Goal: Task Accomplishment & Management: Use online tool/utility

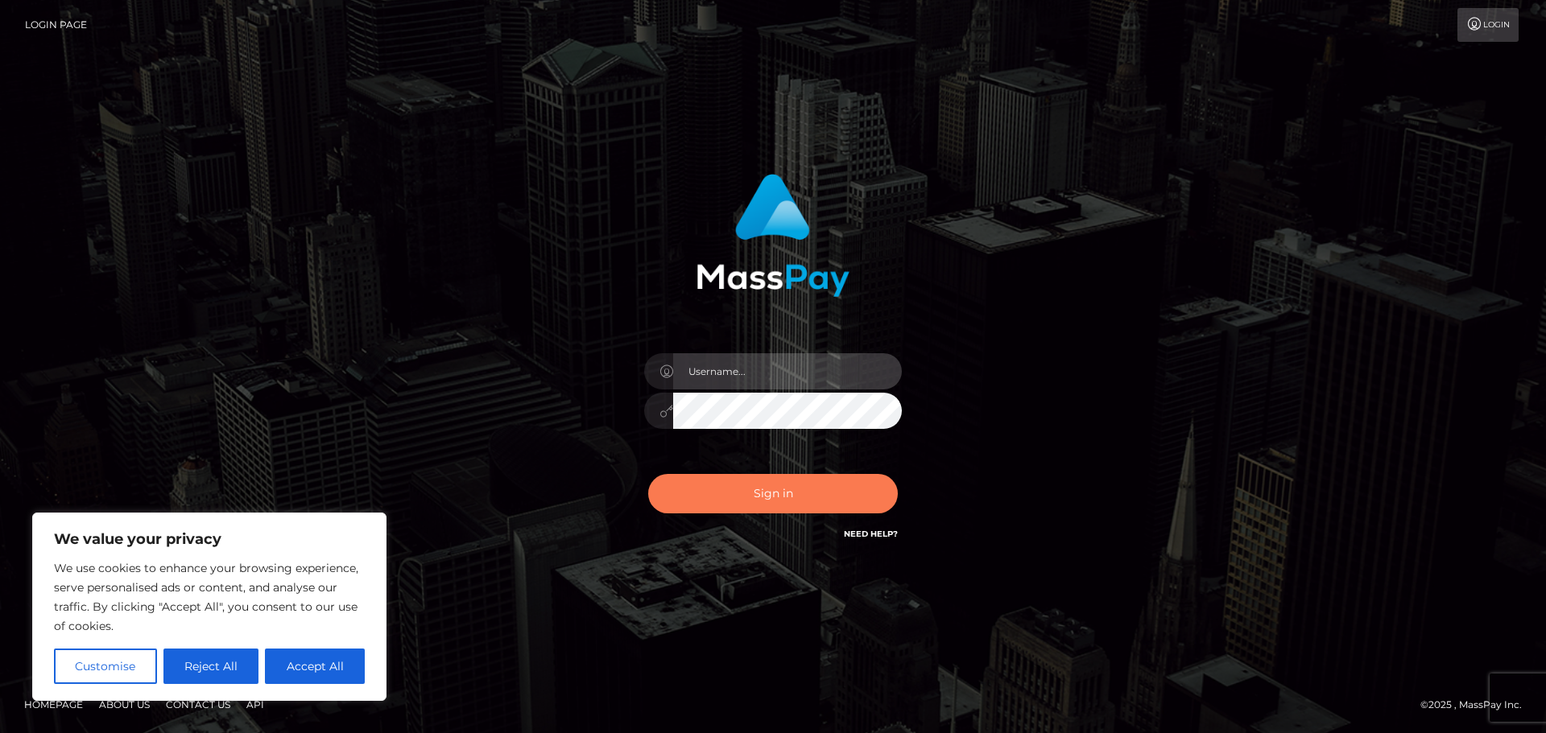
type input "Jennifer"
click at [712, 489] on button "Sign in" at bounding box center [773, 493] width 250 height 39
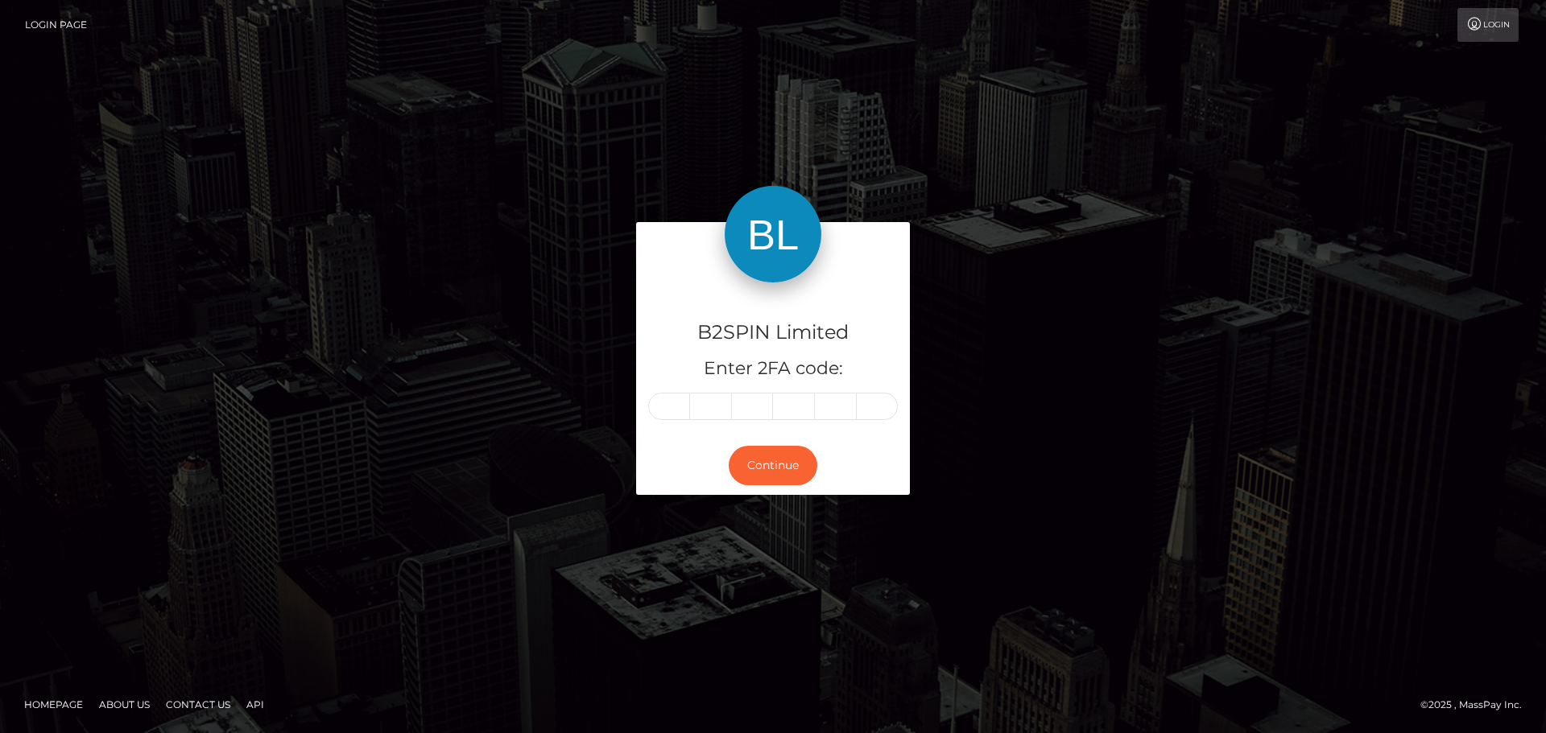
click at [674, 407] on input "text" at bounding box center [669, 406] width 42 height 27
type input "3"
type input "5"
type input "8"
type input "5"
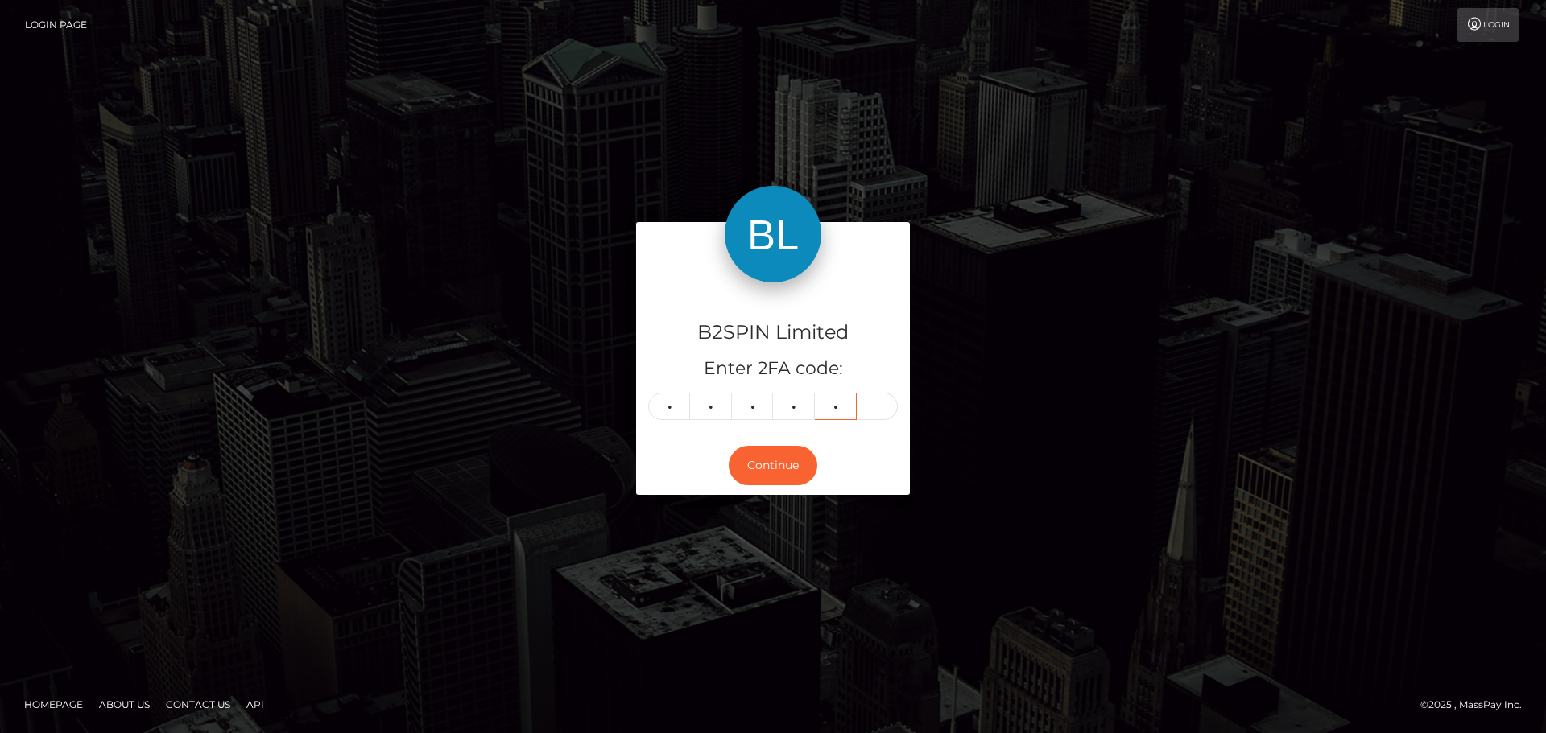
type input "3"
type input "8"
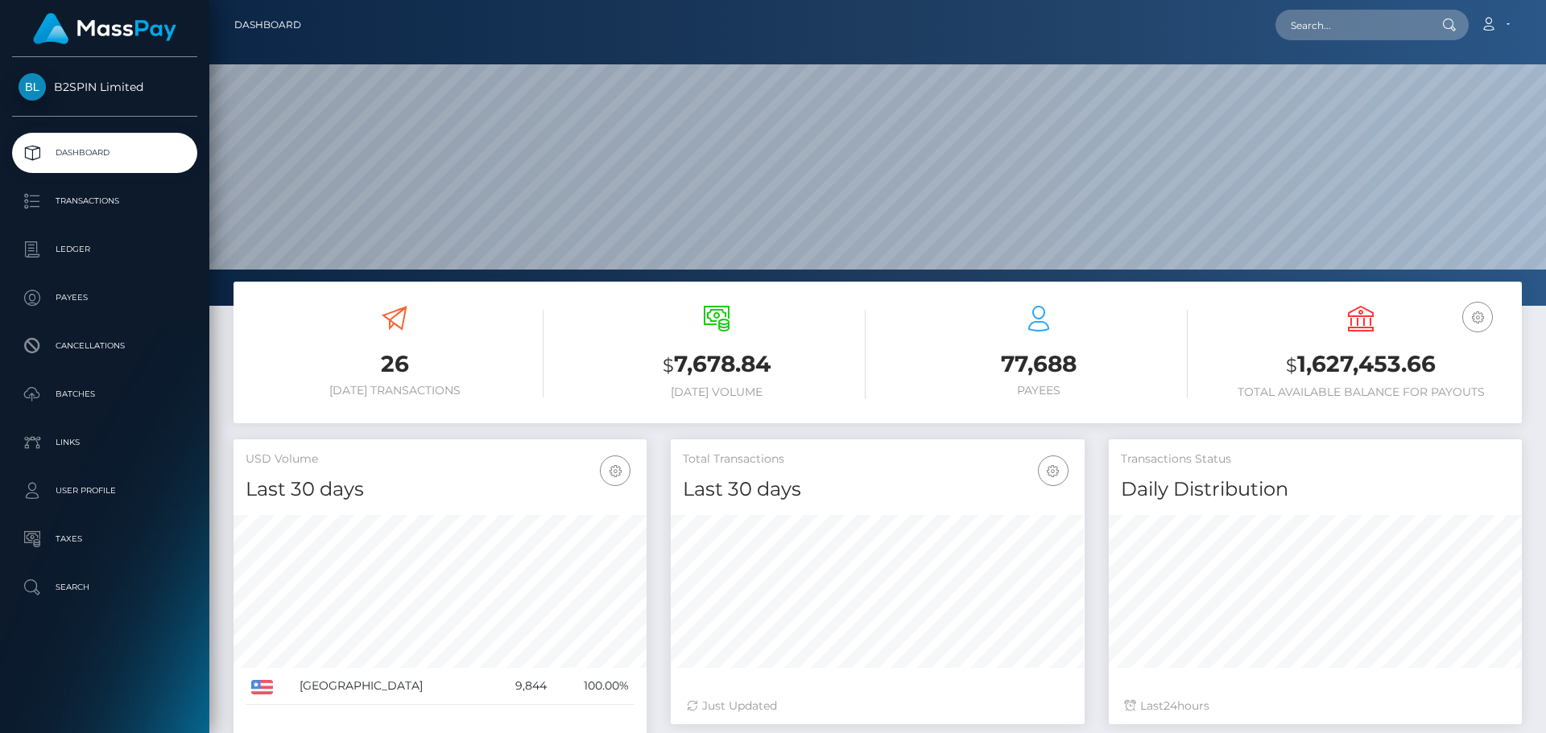
scroll to position [286, 414]
click at [50, 206] on p "Transactions" at bounding box center [105, 201] width 172 height 24
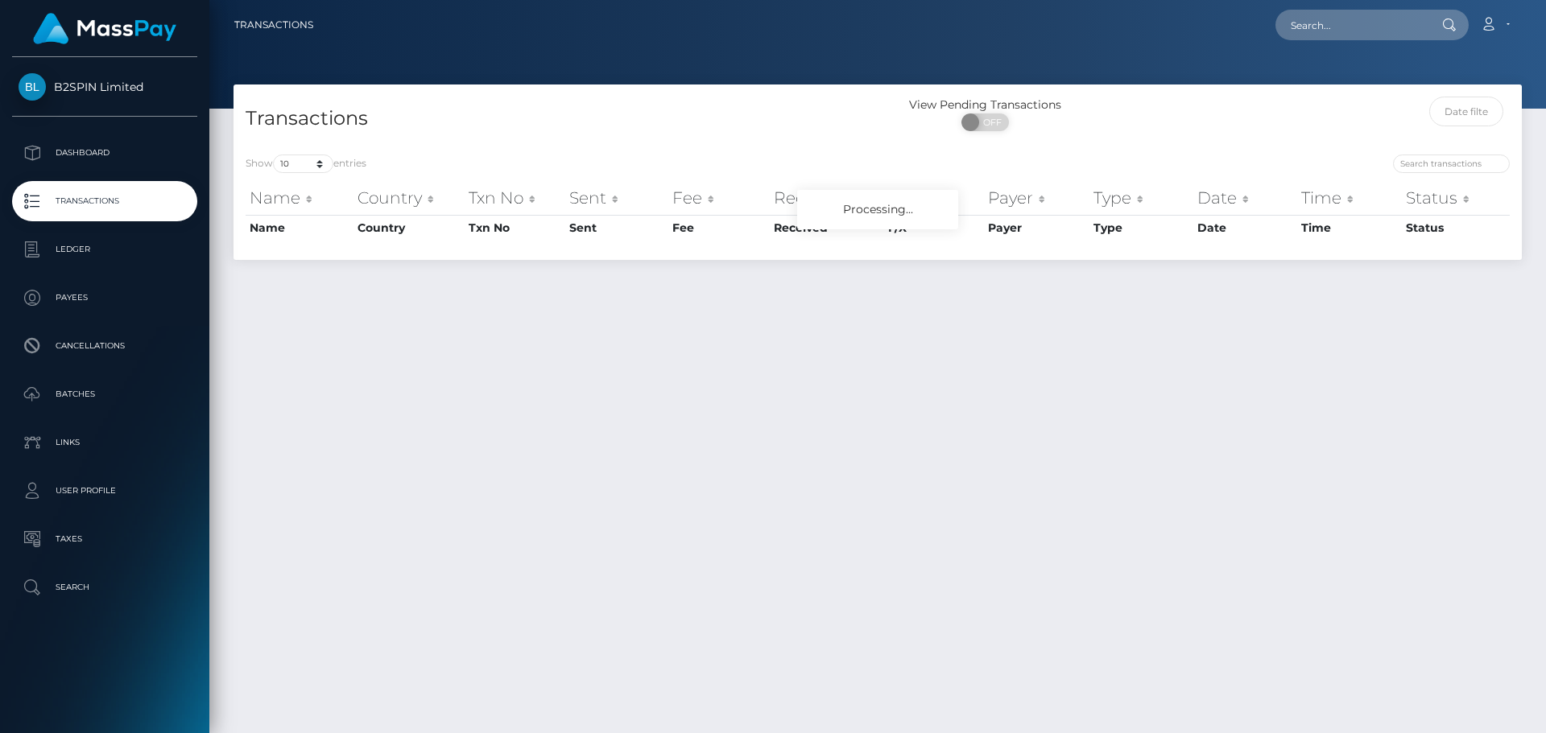
click at [336, 161] on div "Transactions View Pending Transactions ON OFF Show 10 25 50 100 250 500 1,000 3…" at bounding box center [877, 172] width 1288 height 175
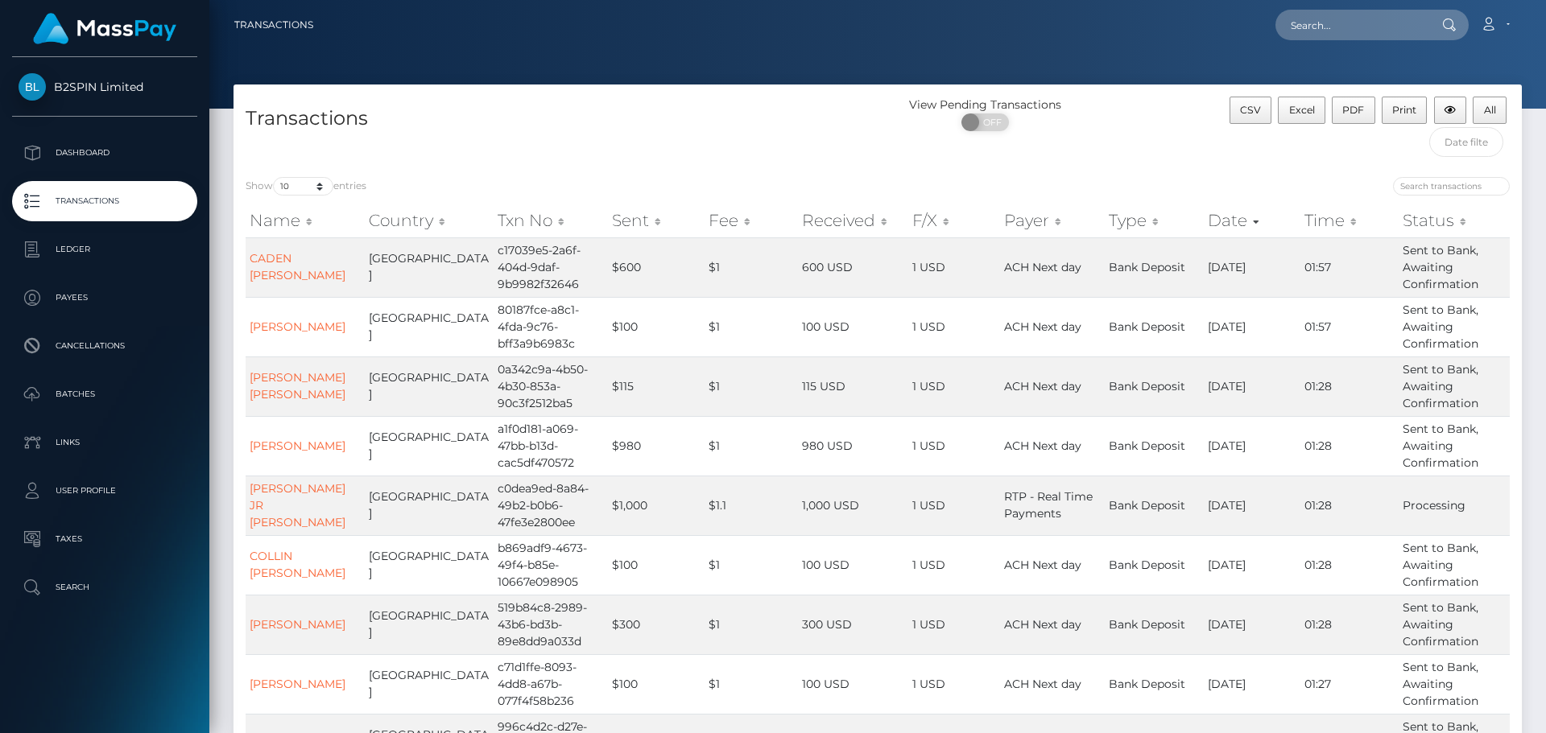
click at [323, 161] on div "Transactions" at bounding box center [555, 131] width 644 height 68
click at [316, 174] on div "Show 10 25 50 100 250 500 1,000 3,500 entries Name Country Txn No Sent Fee Rece…" at bounding box center [877, 532] width 1288 height 734
click at [320, 182] on select "10 25 50 100 250 500 1,000 3,500" at bounding box center [303, 186] width 60 height 19
select select "3500"
click at [275, 177] on select "10 25 50 100 250 500 1,000 3,500" at bounding box center [303, 186] width 60 height 19
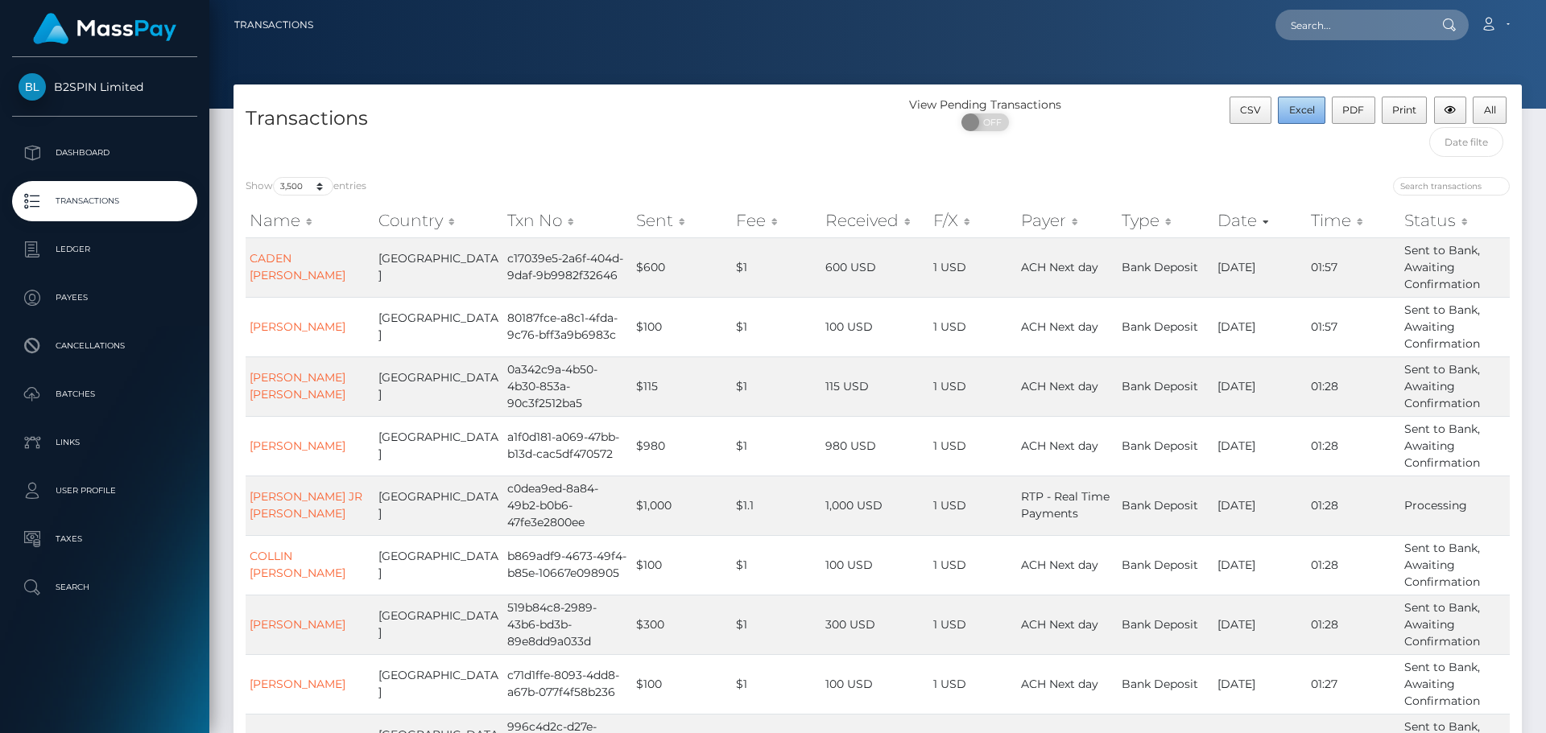
click at [1300, 123] on button "Excel" at bounding box center [1301, 110] width 47 height 27
